Goal: Information Seeking & Learning: Learn about a topic

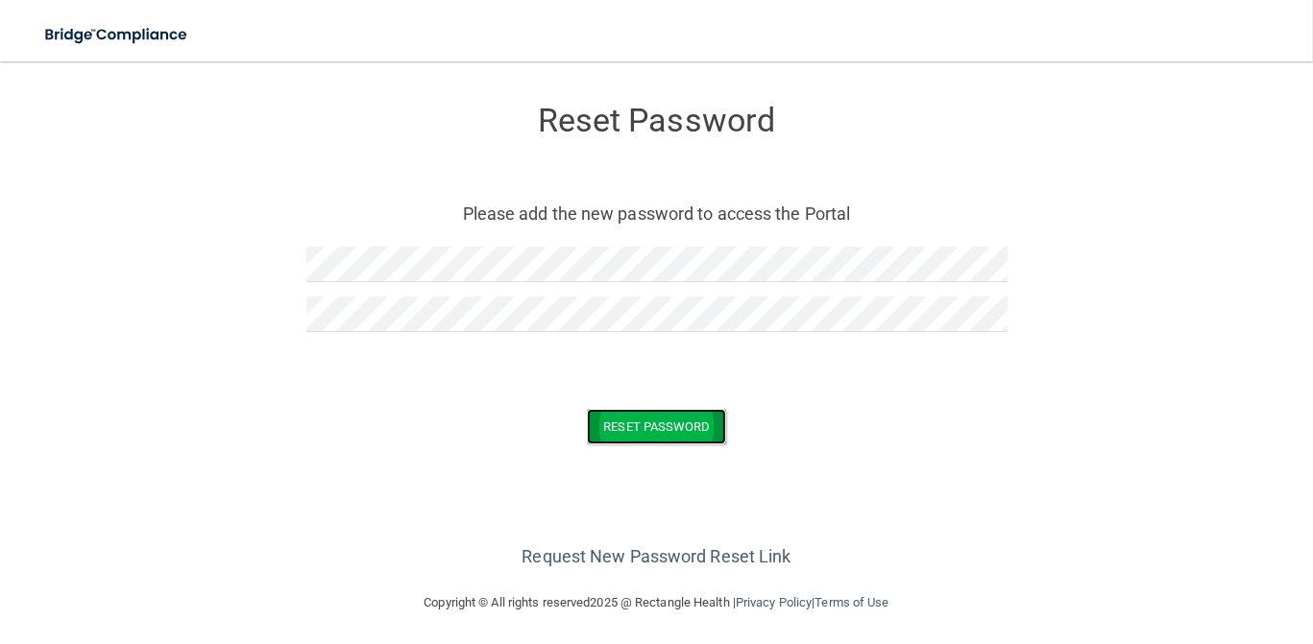
click at [636, 422] on button "Reset Password" at bounding box center [656, 427] width 138 height 36
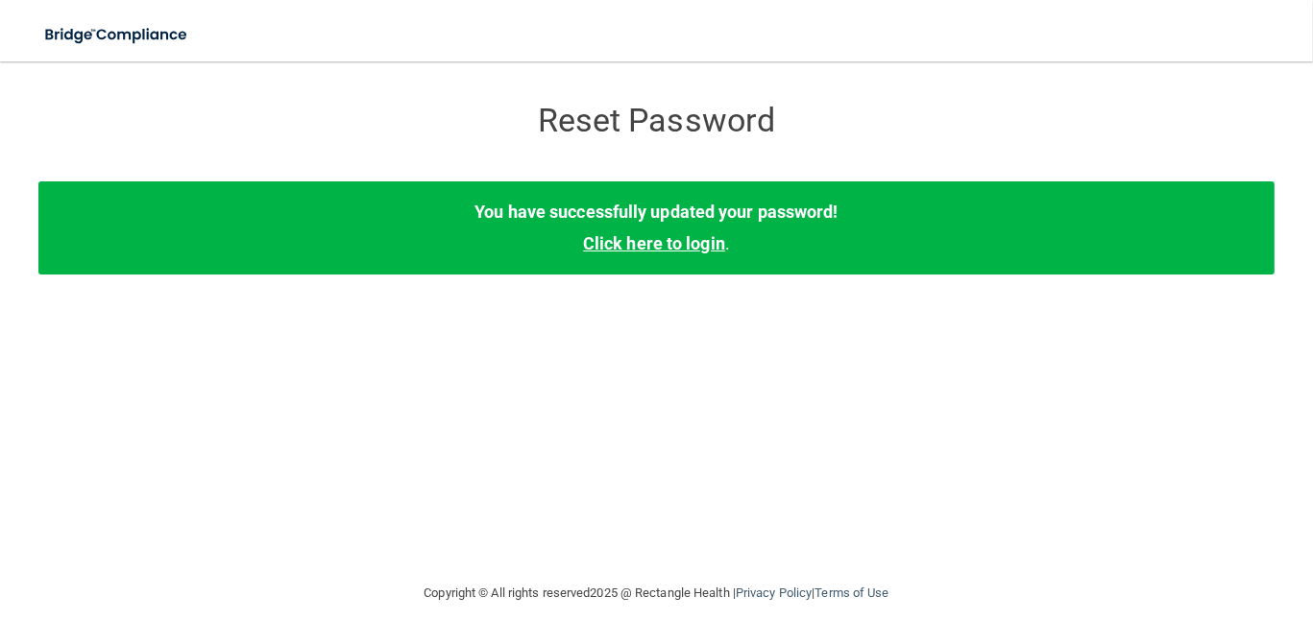
click at [706, 243] on link "Click here to login" at bounding box center [654, 243] width 142 height 20
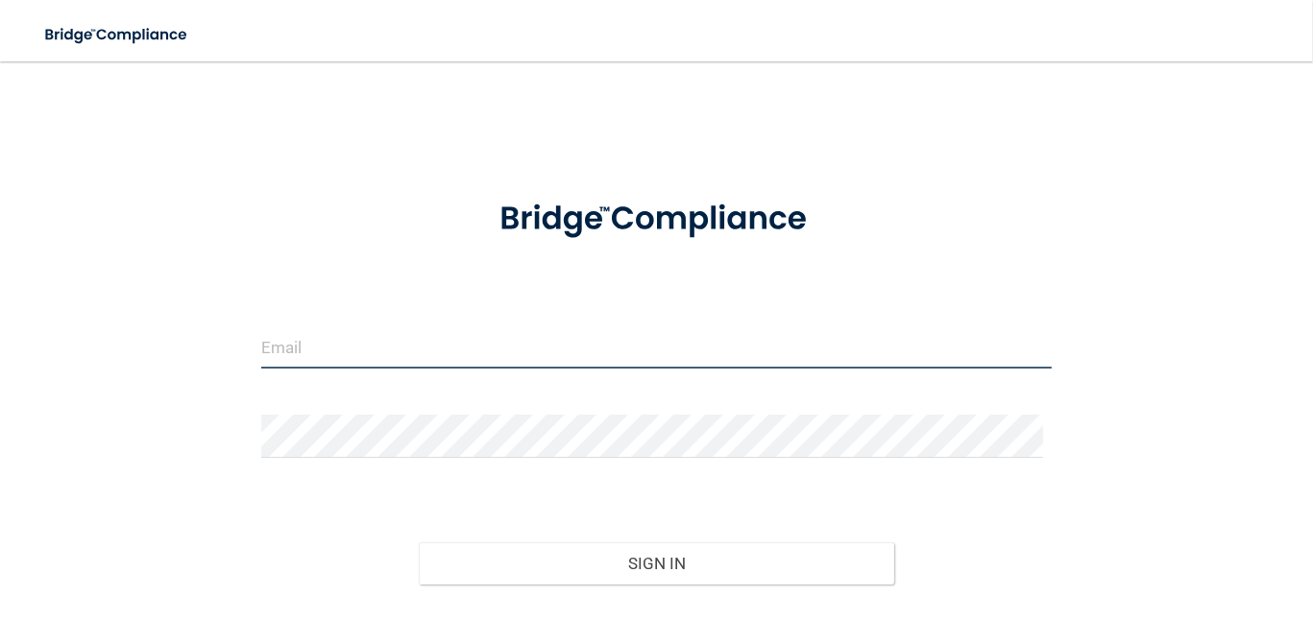
click at [596, 332] on input "email" at bounding box center [656, 347] width 791 height 43
type input "[PERSON_NAME][EMAIL_ADDRESS][PERSON_NAME][DOMAIN_NAME]"
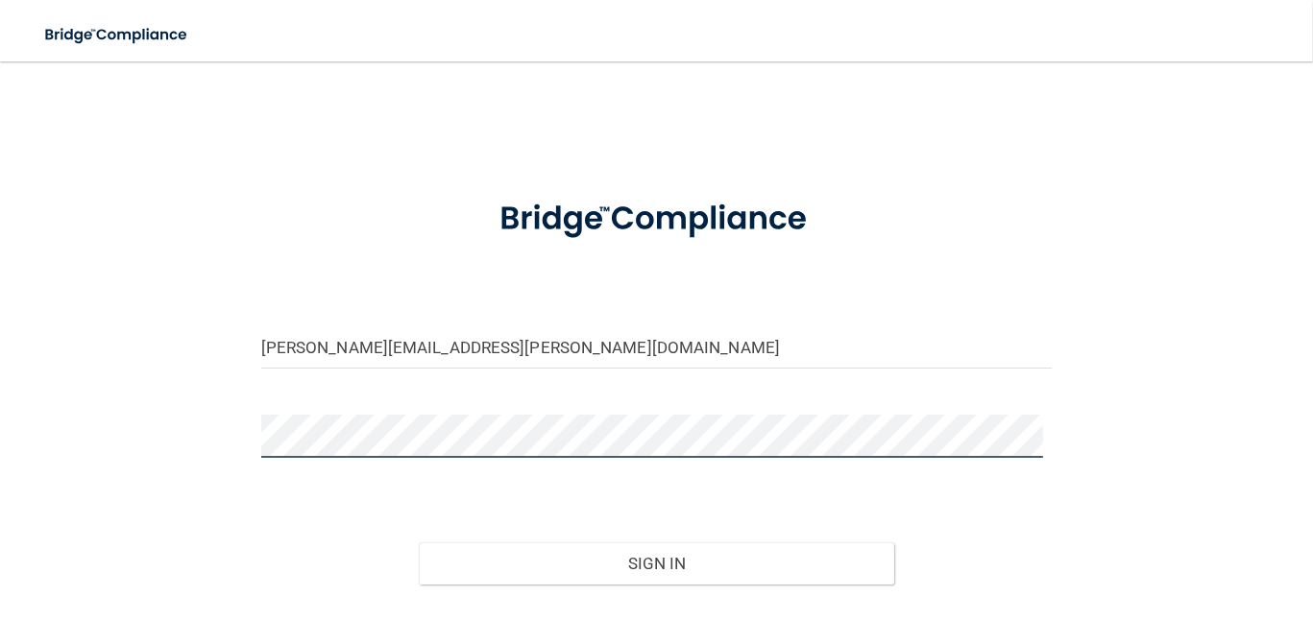
click at [419, 543] on button "Sign In" at bounding box center [656, 564] width 474 height 42
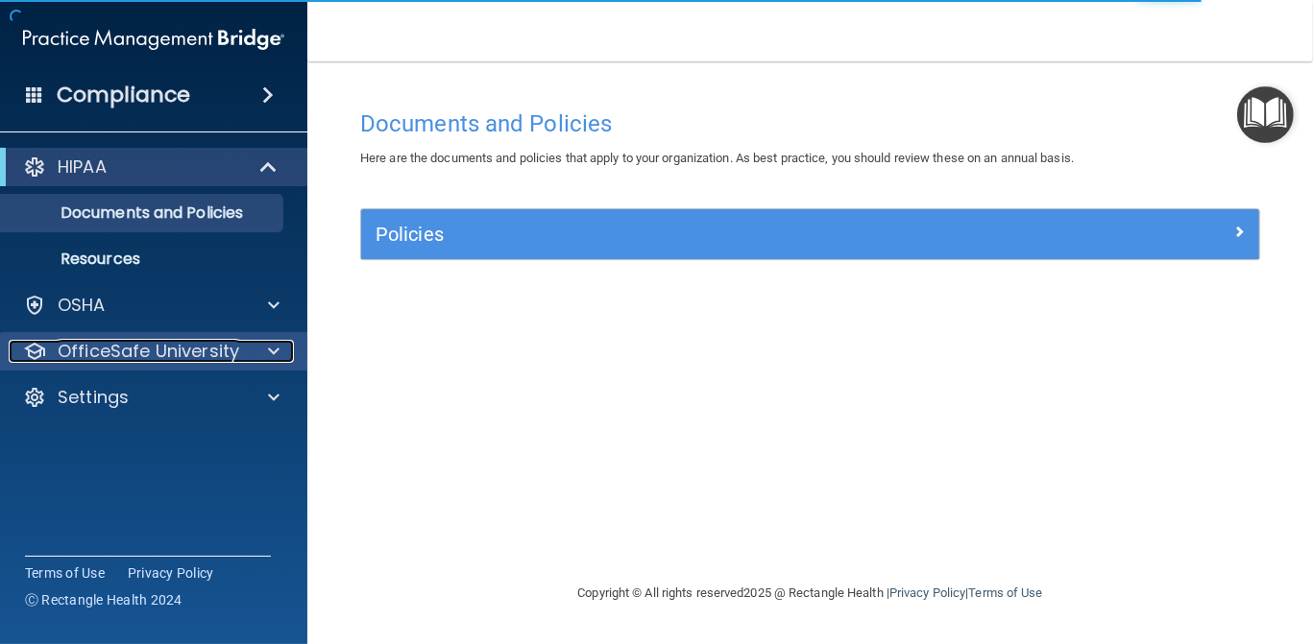
click at [182, 358] on p "OfficeSafe University" at bounding box center [148, 351] width 181 height 23
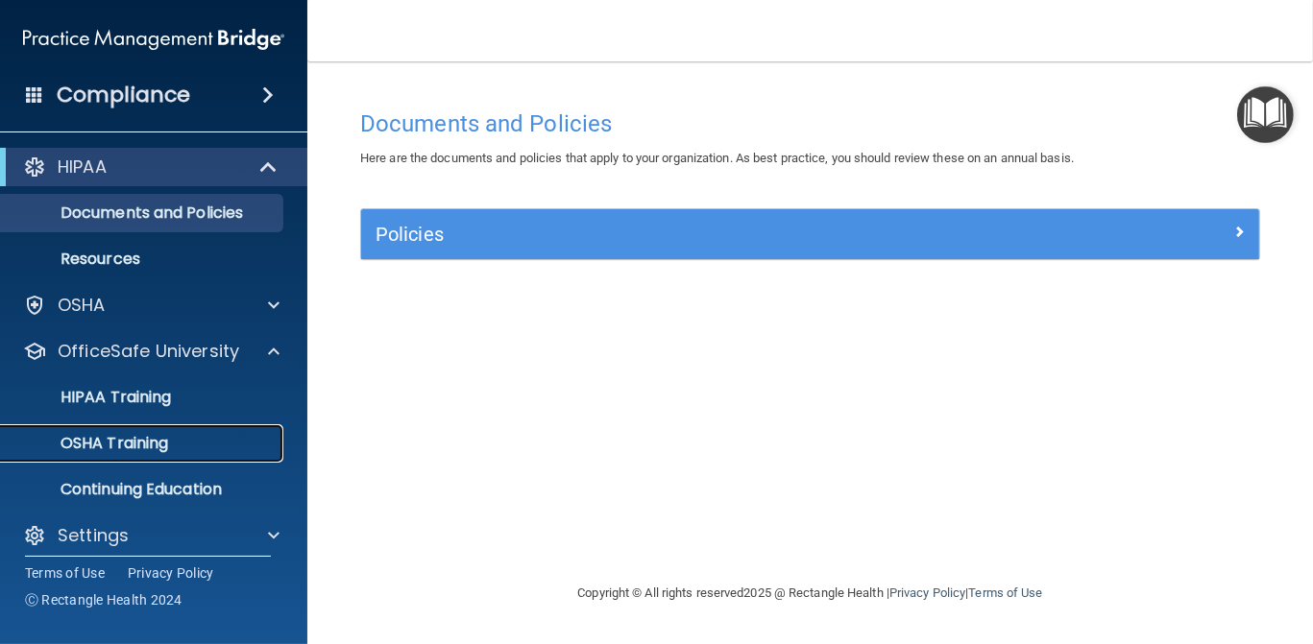
click at [145, 450] on p "OSHA Training" at bounding box center [90, 443] width 156 height 19
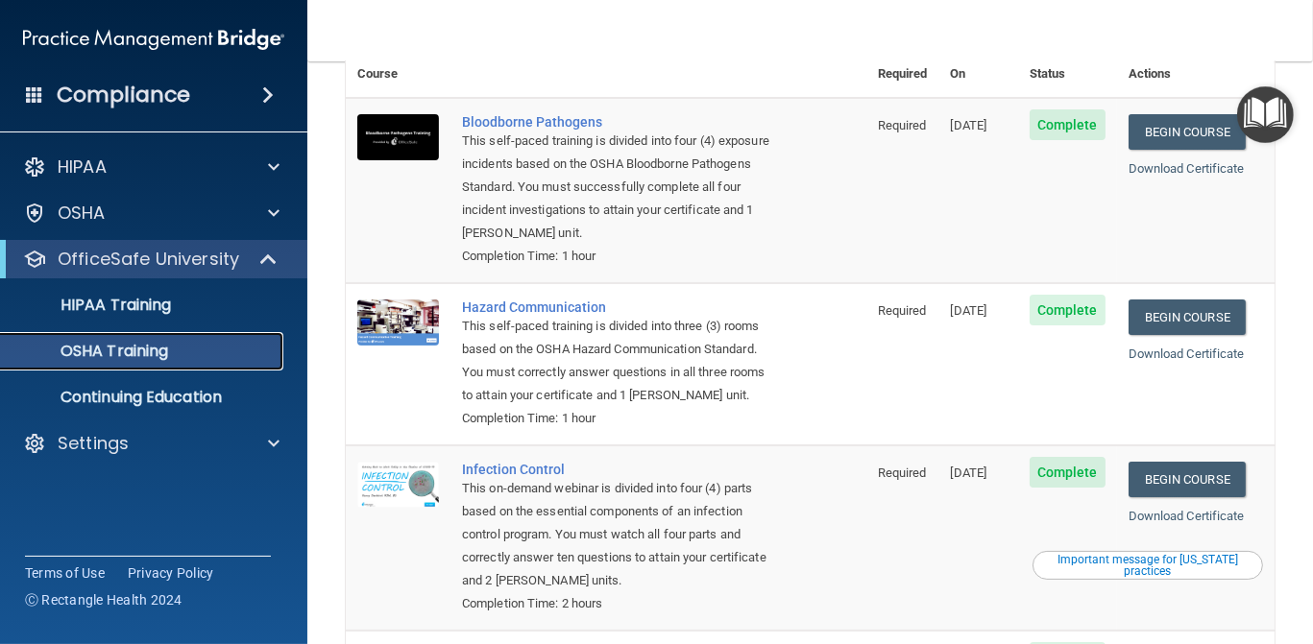
scroll to position [138, 0]
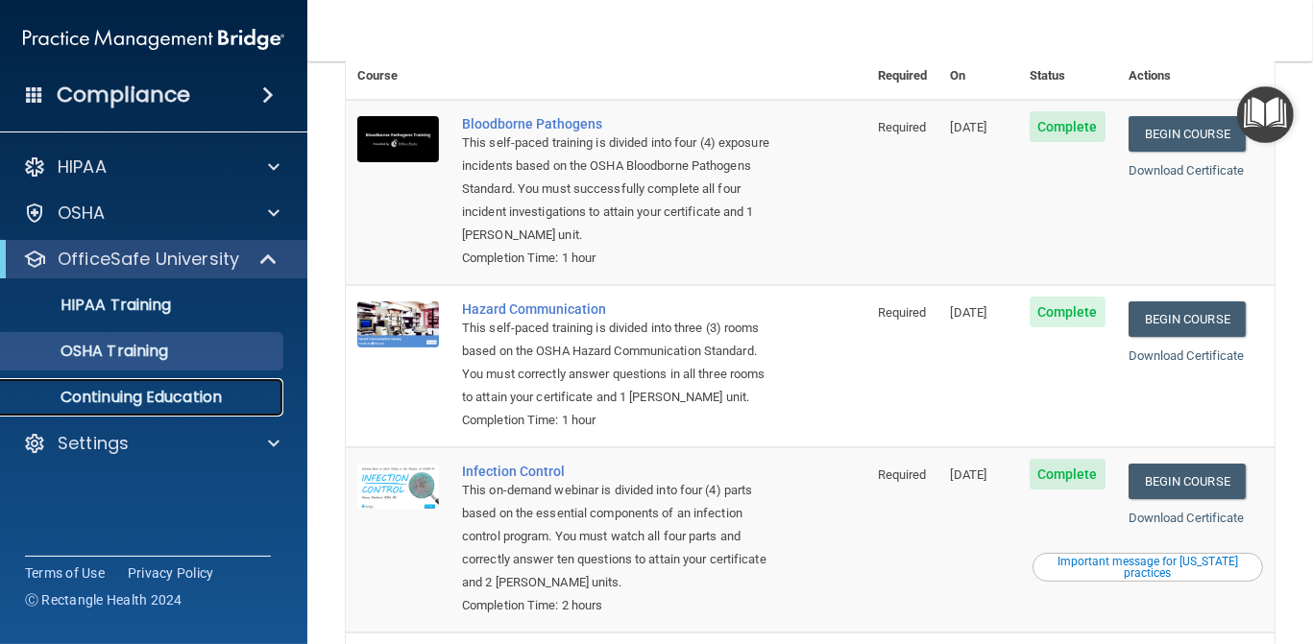
click at [187, 397] on p "Continuing Education" at bounding box center [143, 397] width 262 height 19
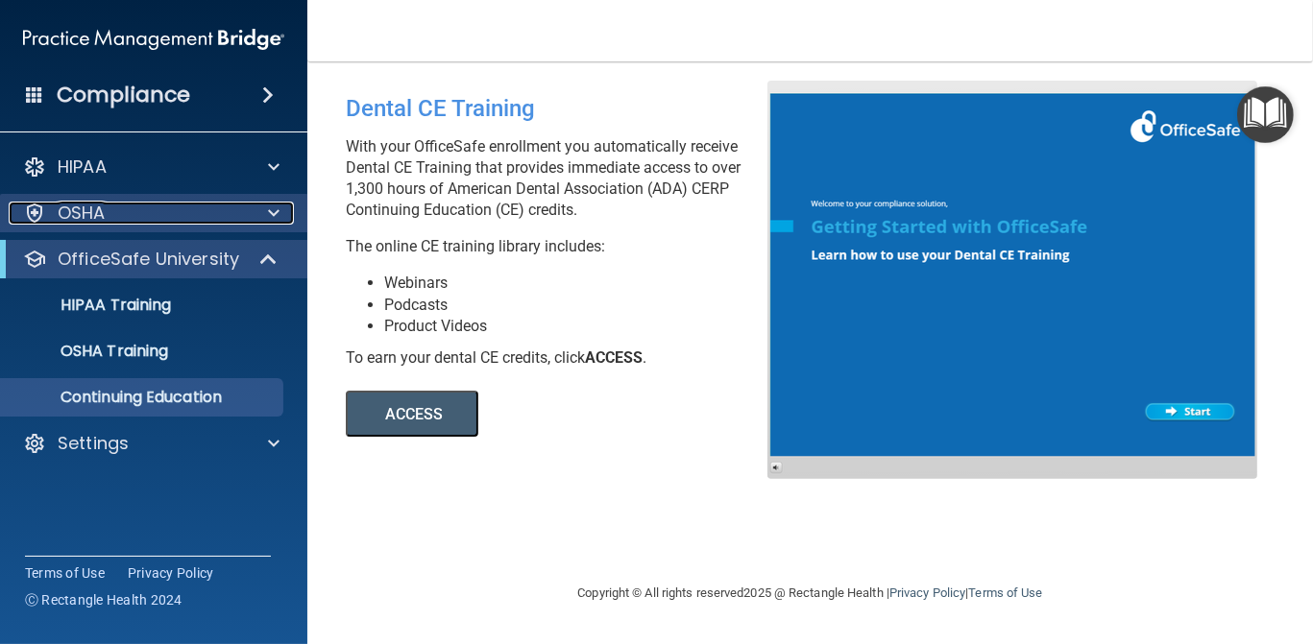
click at [230, 212] on div "OSHA" at bounding box center [128, 213] width 238 height 23
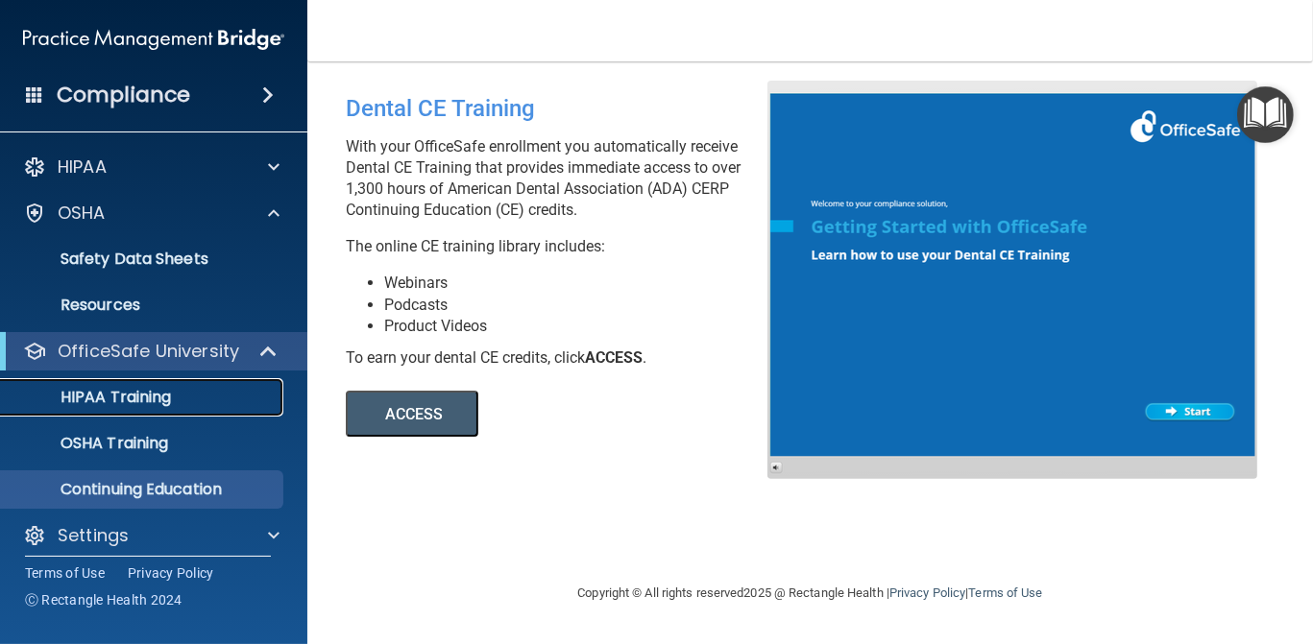
click at [133, 389] on p "HIPAA Training" at bounding box center [91, 397] width 158 height 19
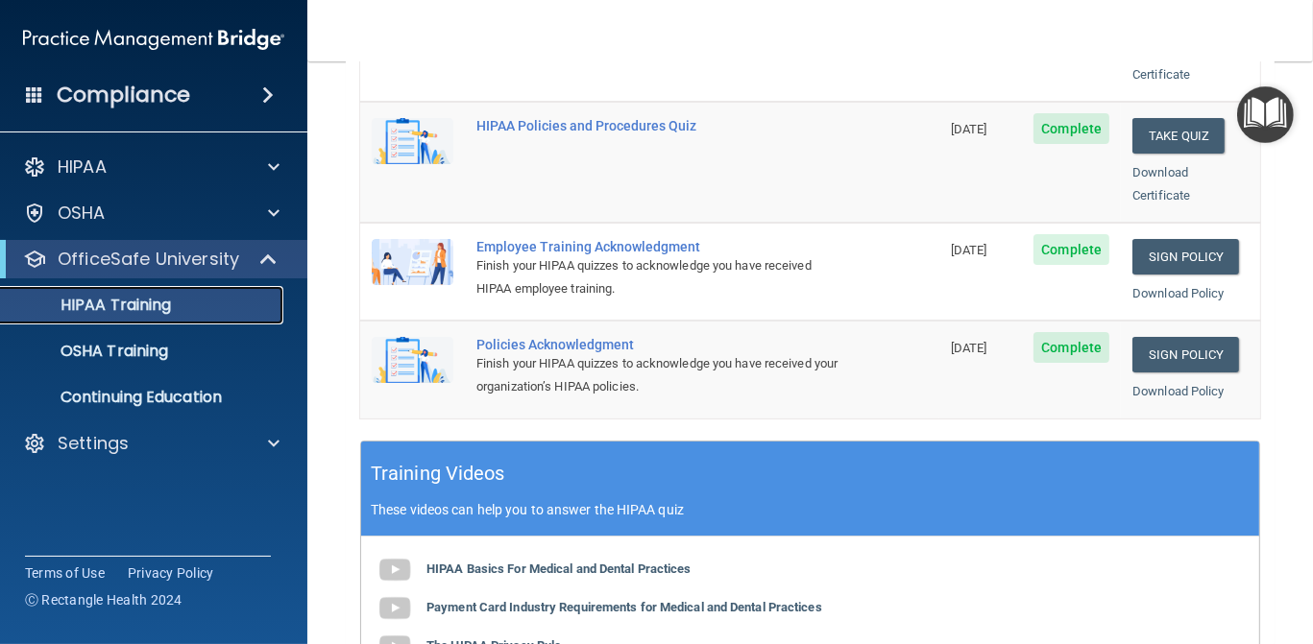
scroll to position [502, 0]
click at [120, 343] on p "OSHA Training" at bounding box center [90, 351] width 156 height 19
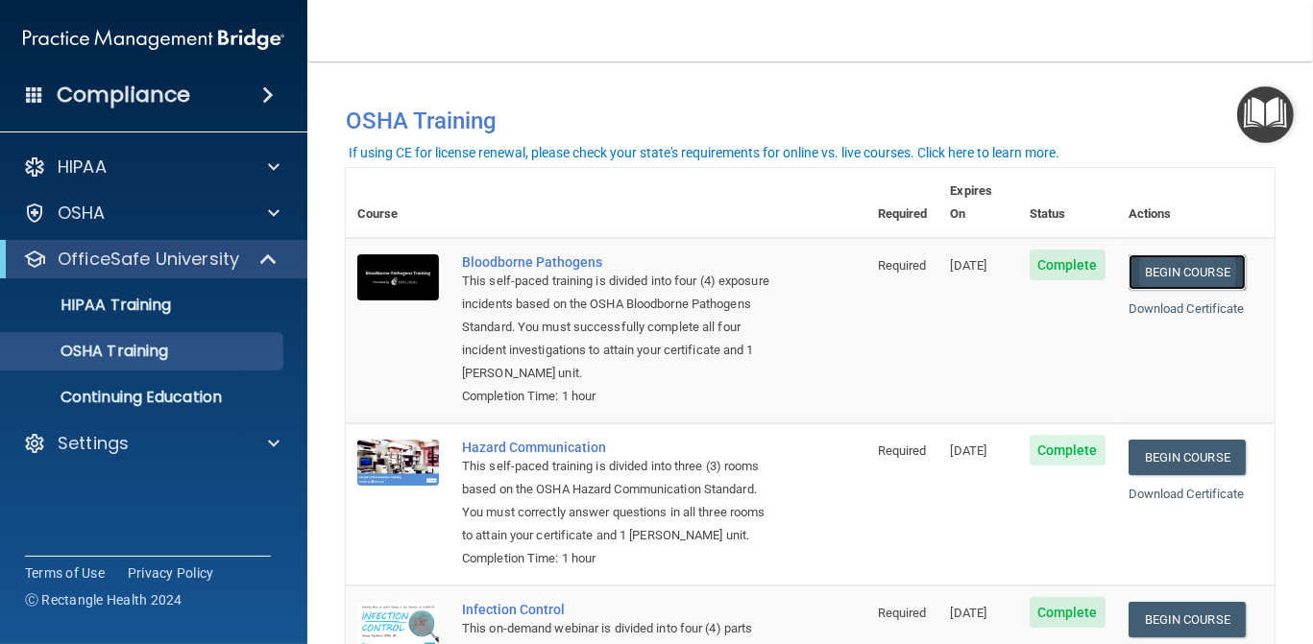
click at [1175, 254] on link "Begin Course" at bounding box center [1186, 272] width 117 height 36
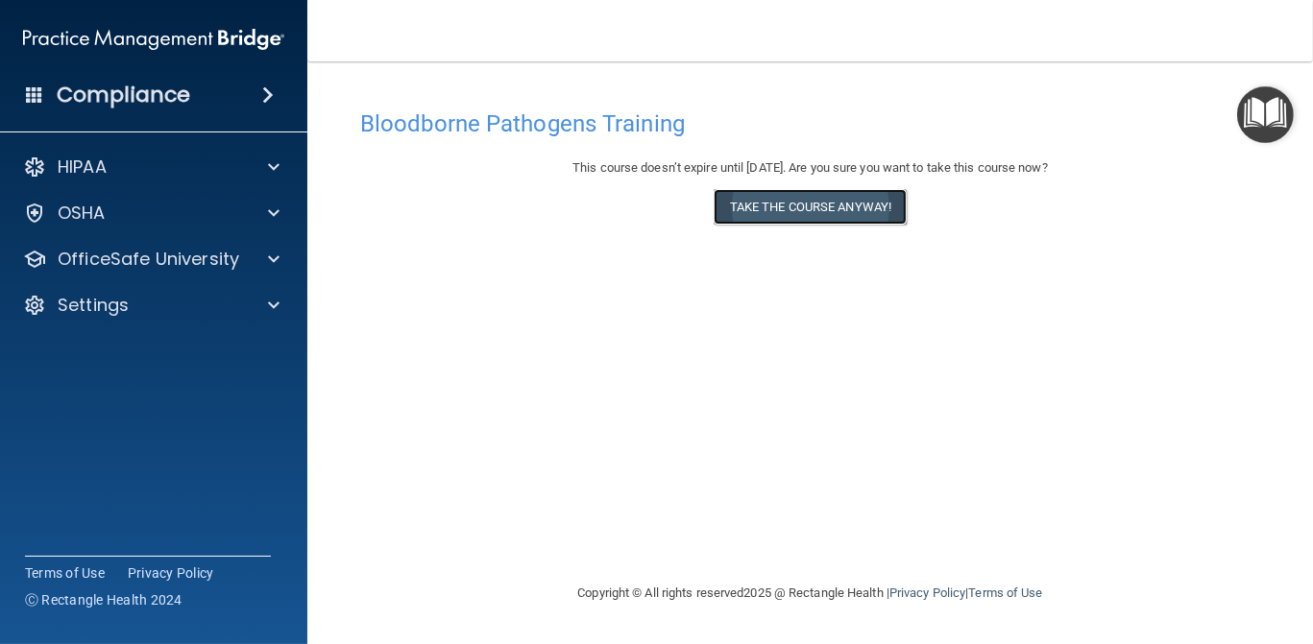
click at [797, 211] on button "Take the course anyway!" at bounding box center [809, 207] width 193 height 36
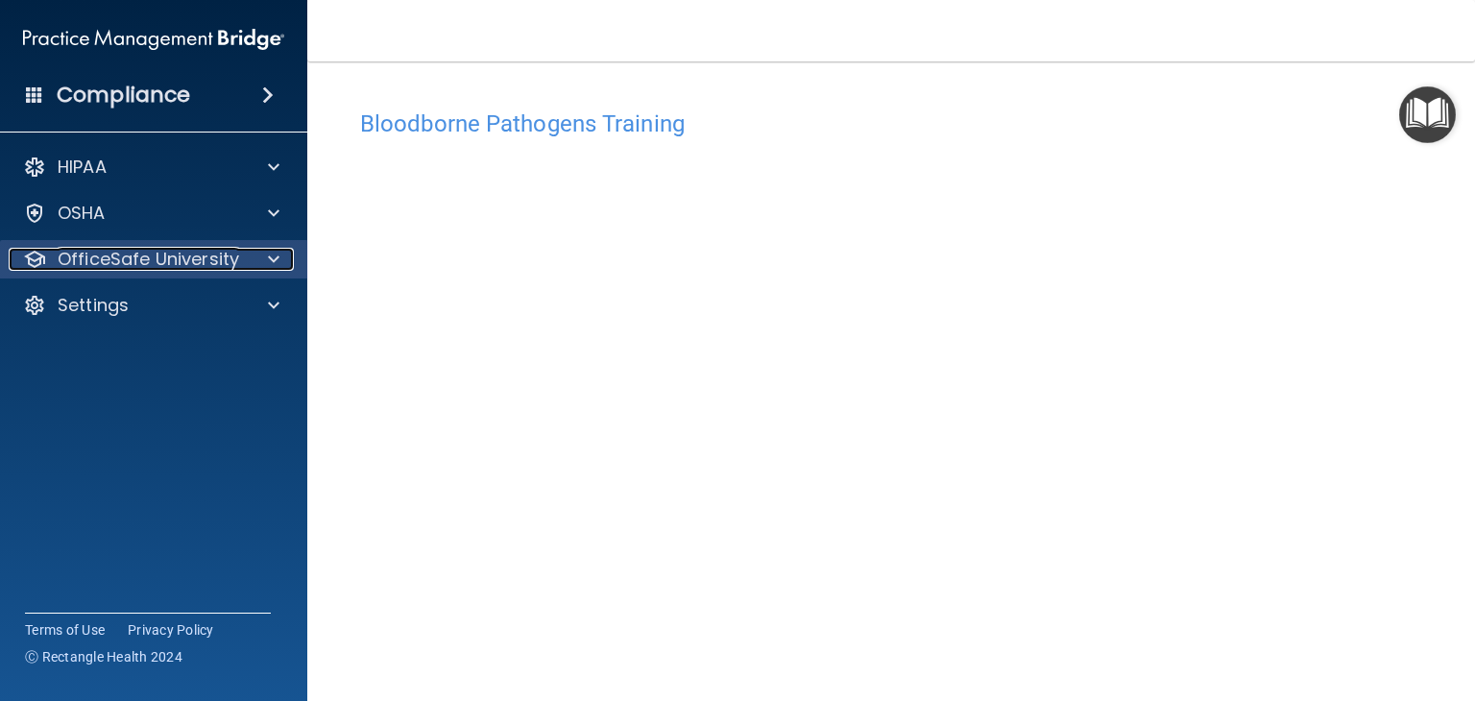
click at [253, 266] on div at bounding box center [271, 259] width 48 height 23
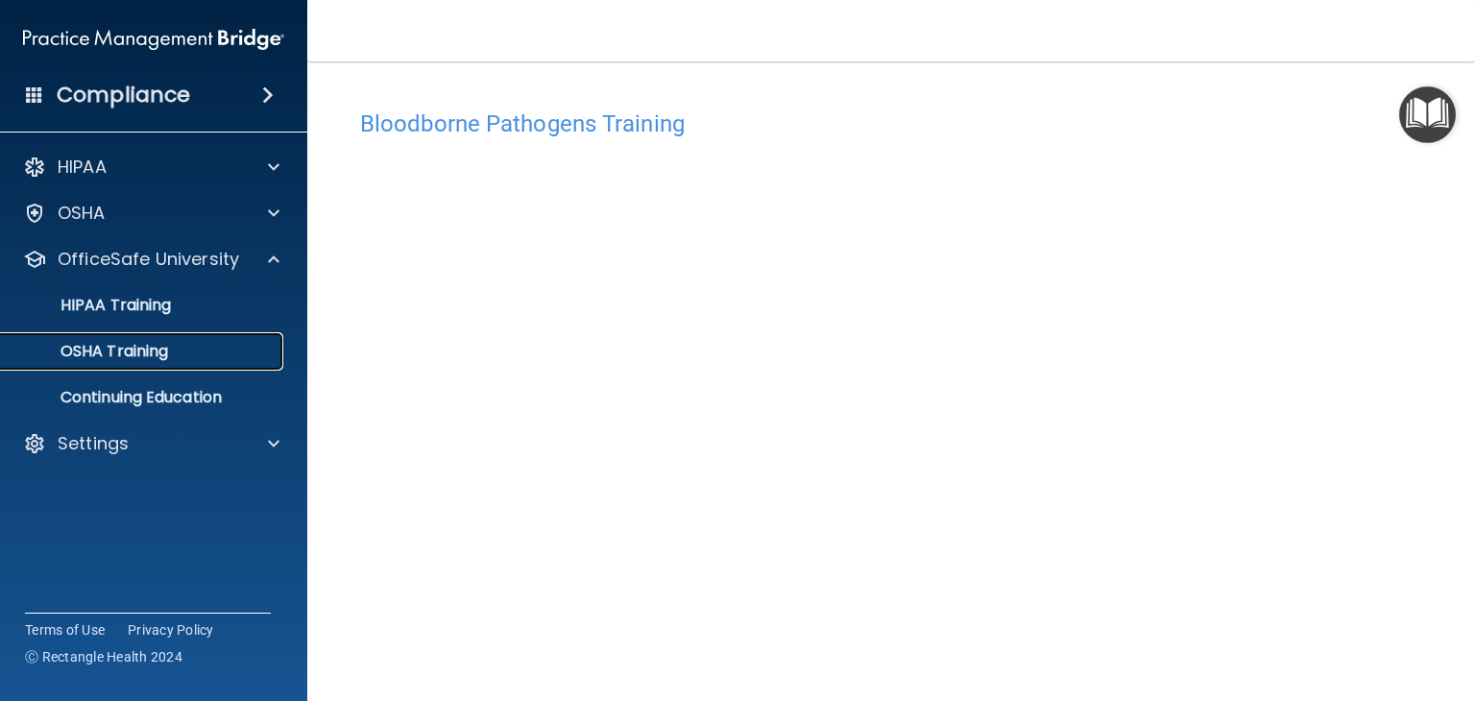
click at [156, 360] on p "OSHA Training" at bounding box center [90, 351] width 156 height 19
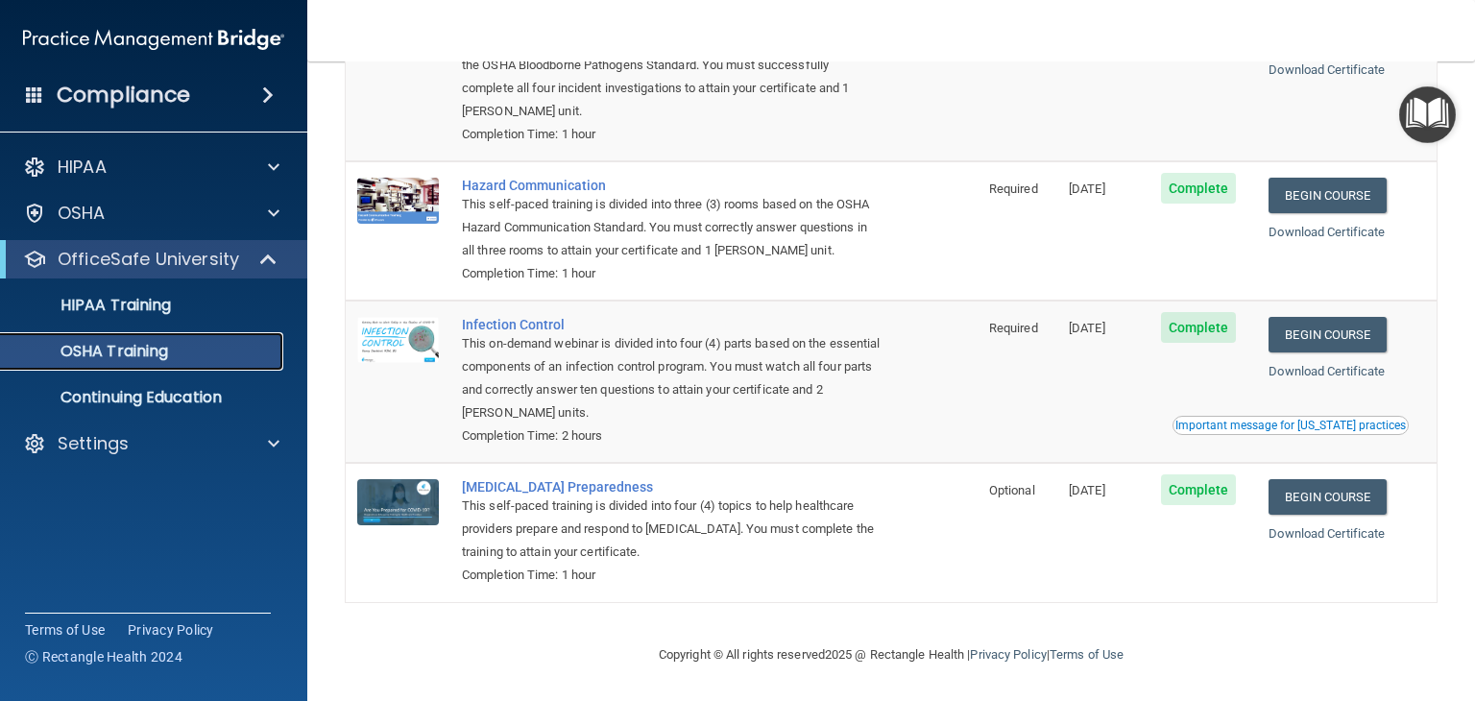
scroll to position [143, 0]
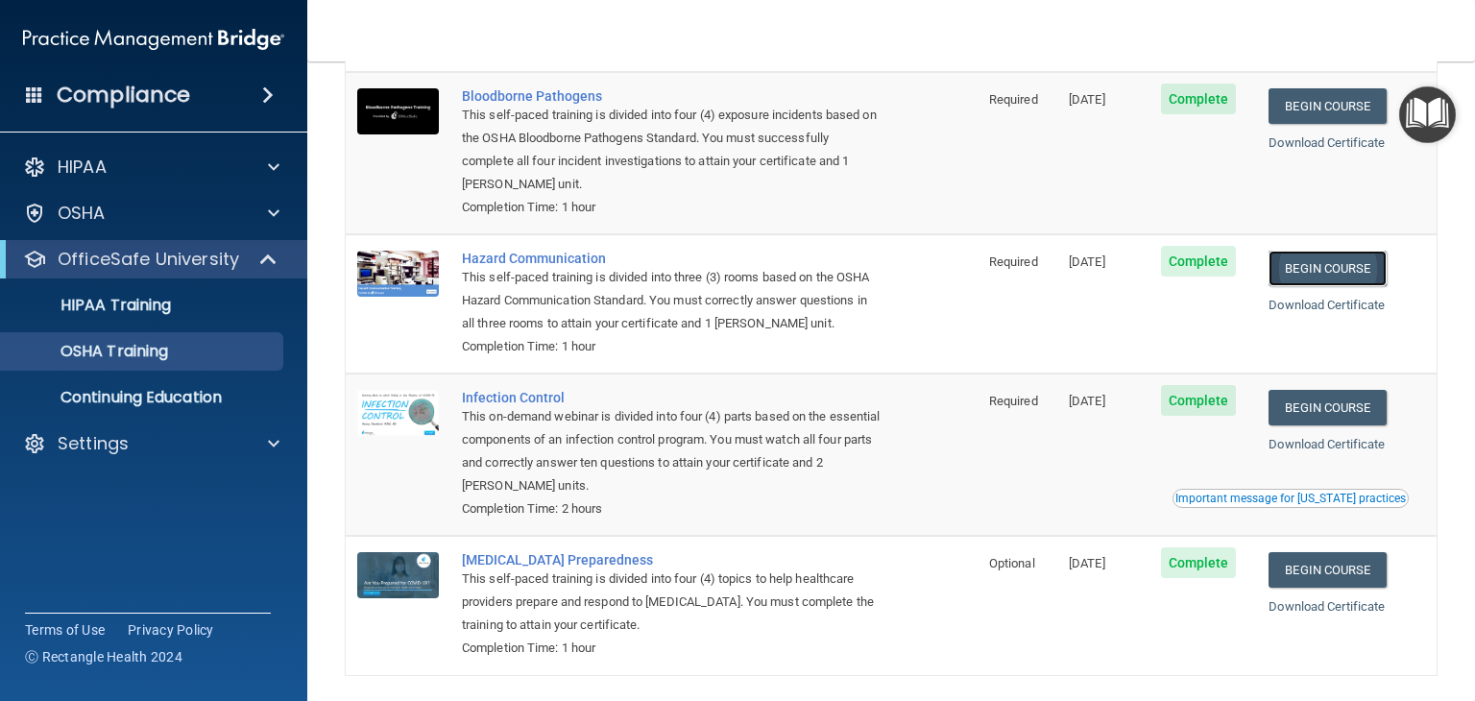
click at [1312, 270] on link "Begin Course" at bounding box center [1326, 269] width 117 height 36
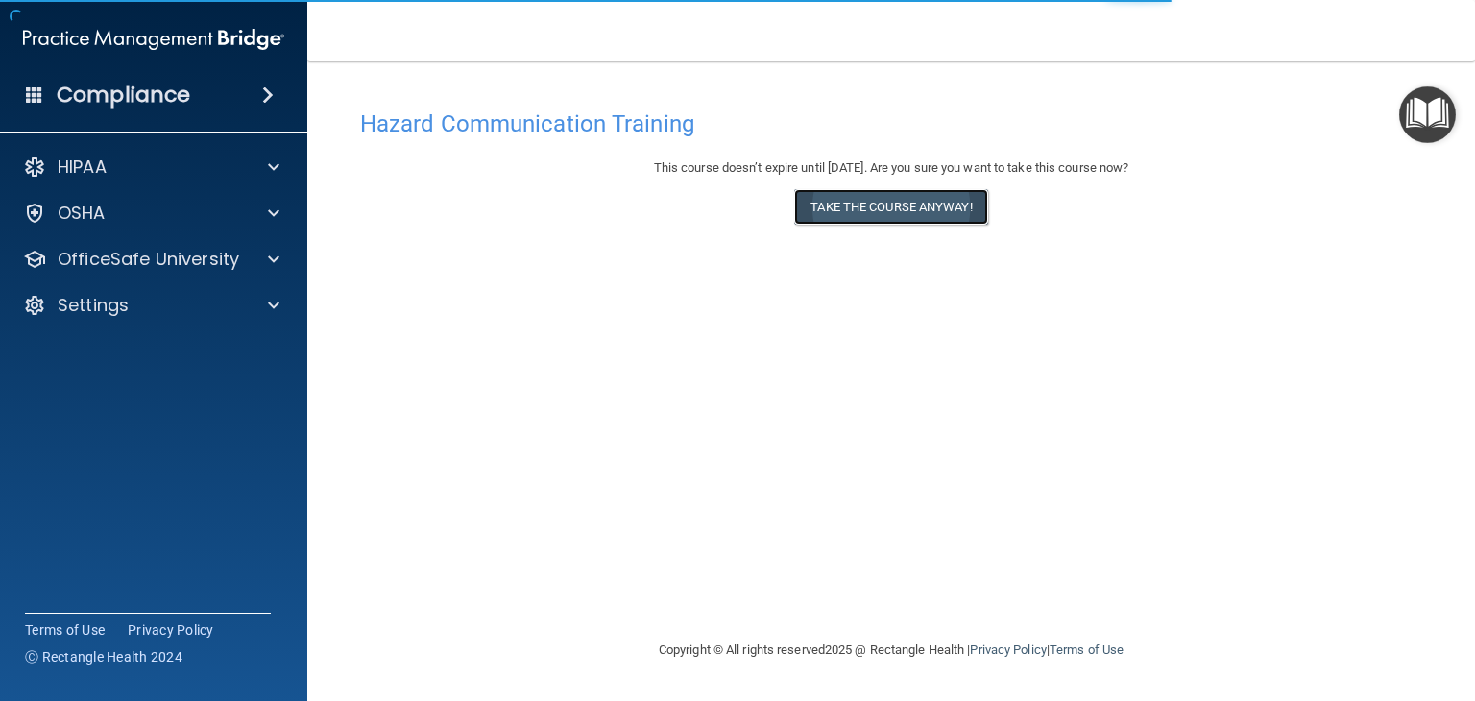
click at [977, 215] on button "Take the course anyway!" at bounding box center [890, 207] width 193 height 36
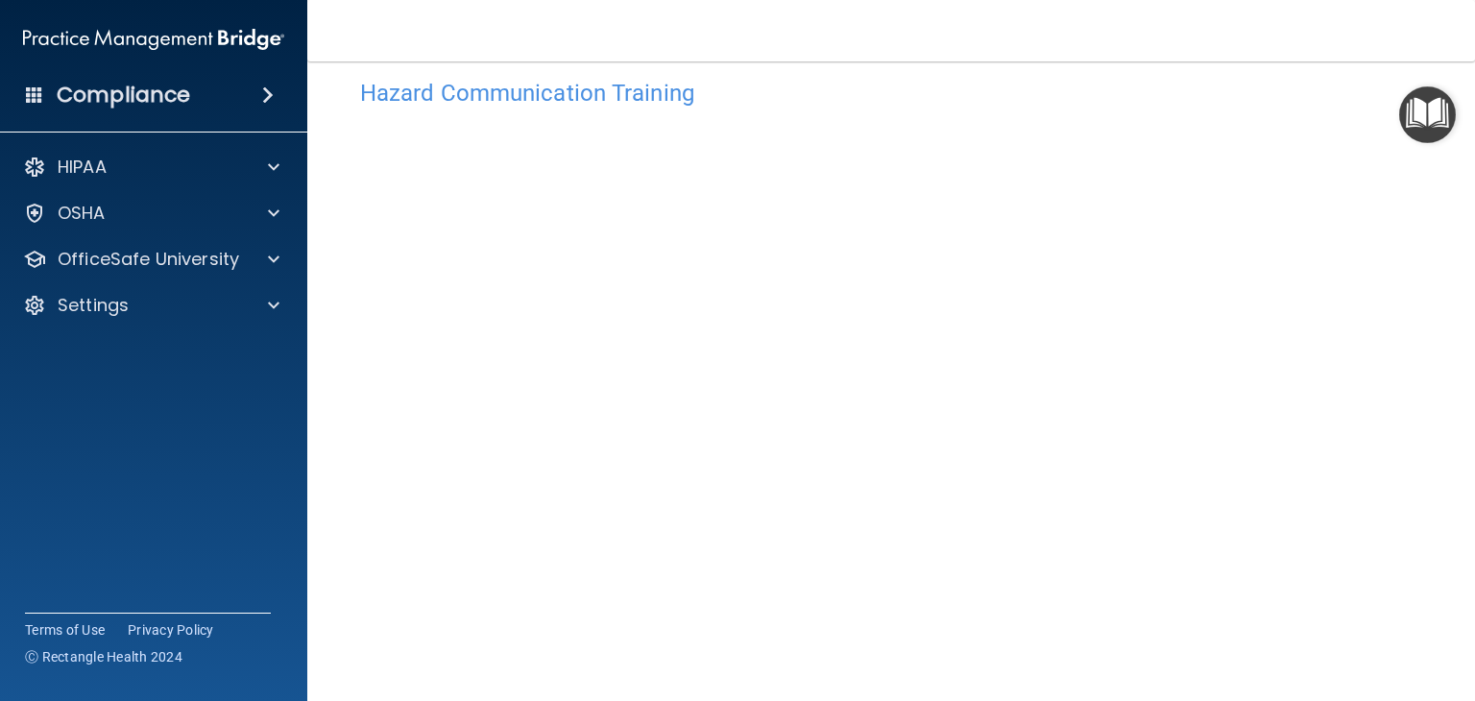
scroll to position [34, 0]
click at [1399, 307] on div "Hazard Communication Training This course doesn’t expire until 11/29/2025. Are …" at bounding box center [891, 420] width 1091 height 708
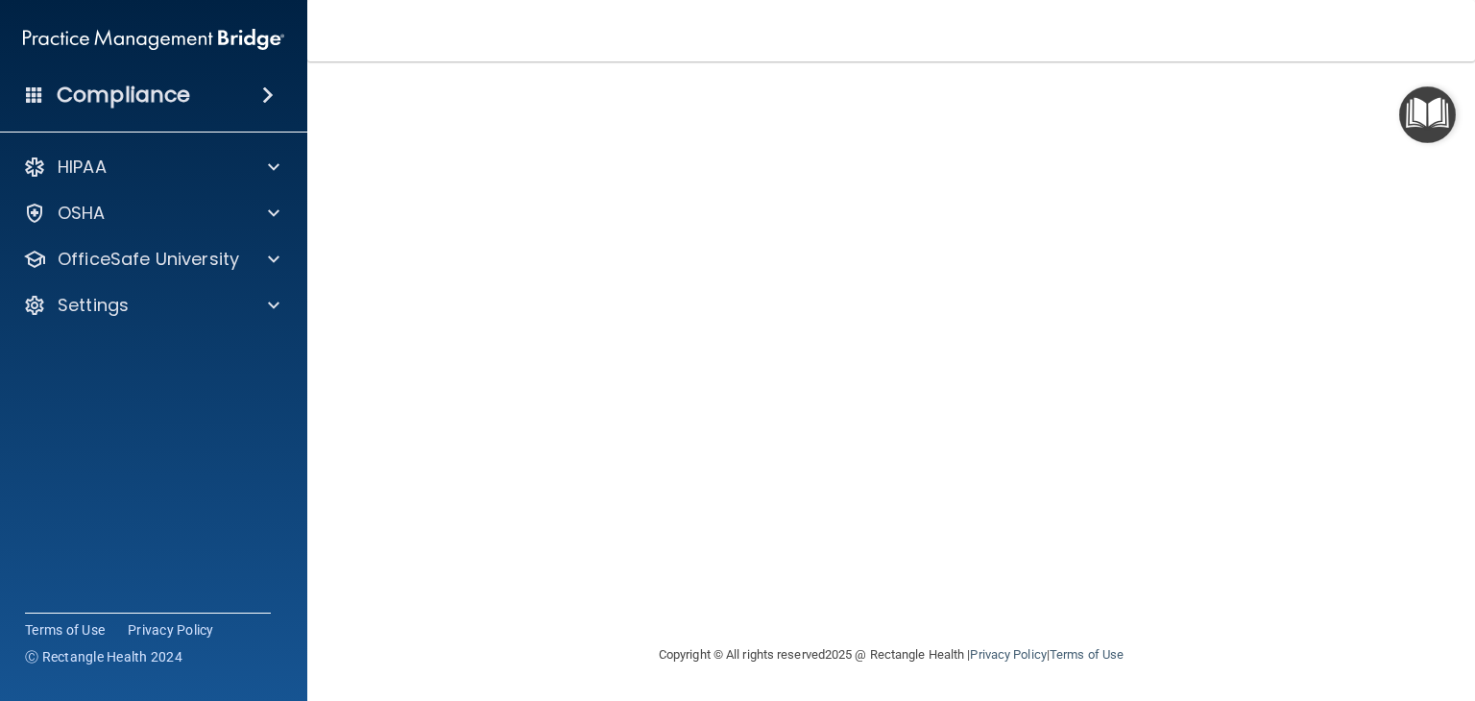
click at [555, 665] on div "Copyright © All rights reserved 2025 @ Rectangle Health | Privacy Policy | Term…" at bounding box center [891, 654] width 701 height 61
